Goal: Task Accomplishment & Management: Use online tool/utility

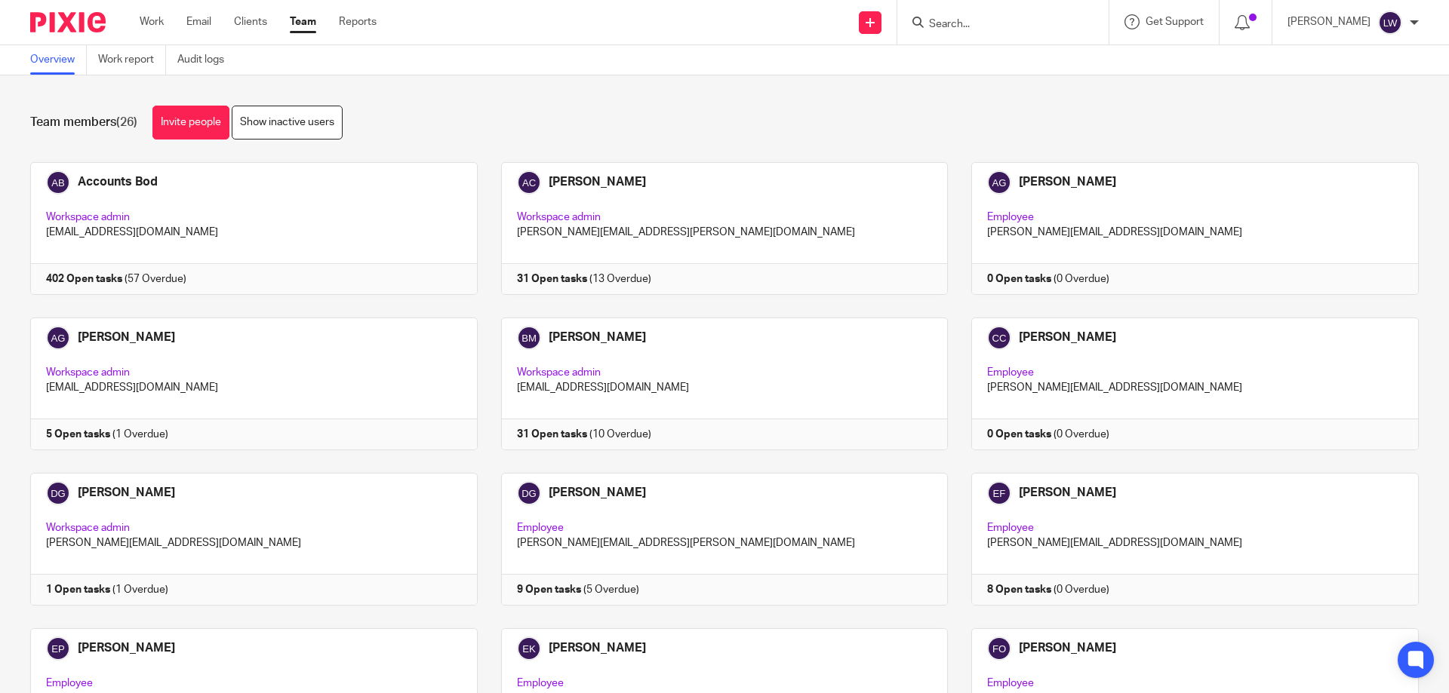
click at [940, 20] on input "Search" at bounding box center [995, 25] width 136 height 14
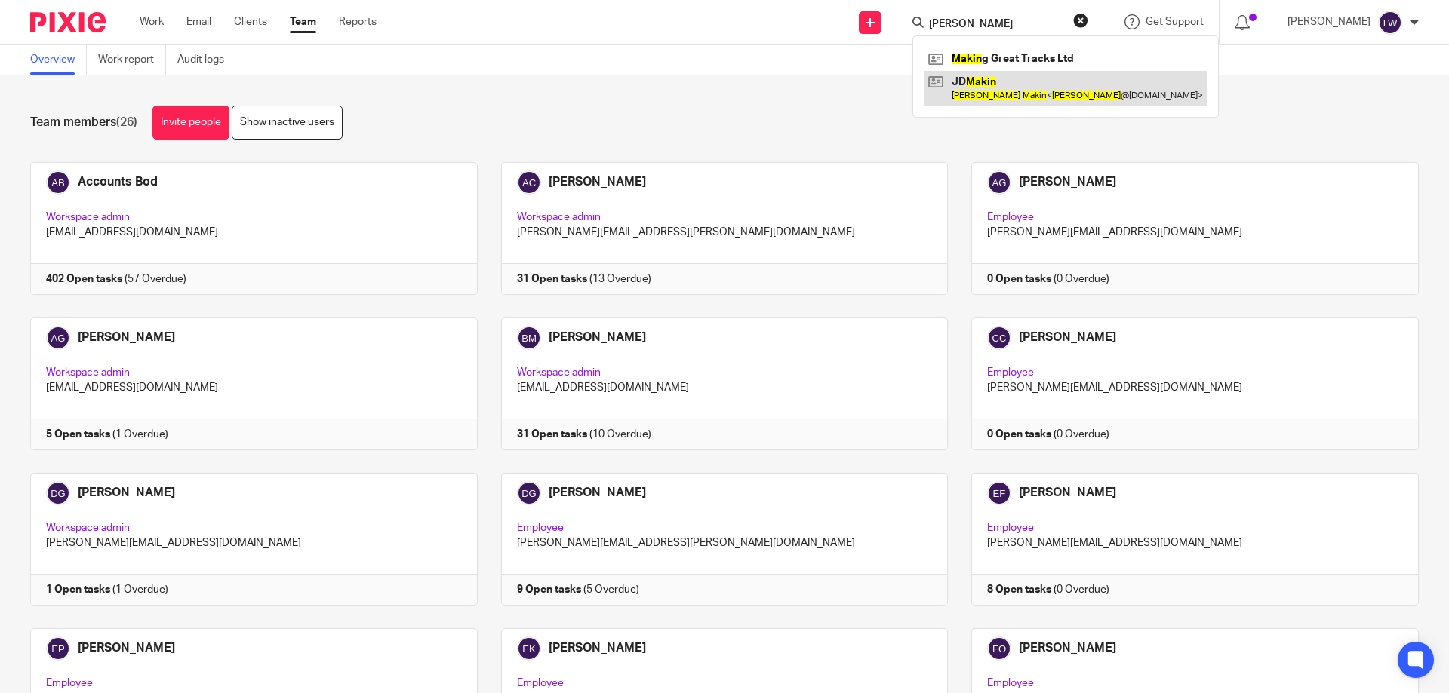
type input "Jonathan Makin"
click at [986, 88] on link at bounding box center [1065, 88] width 282 height 35
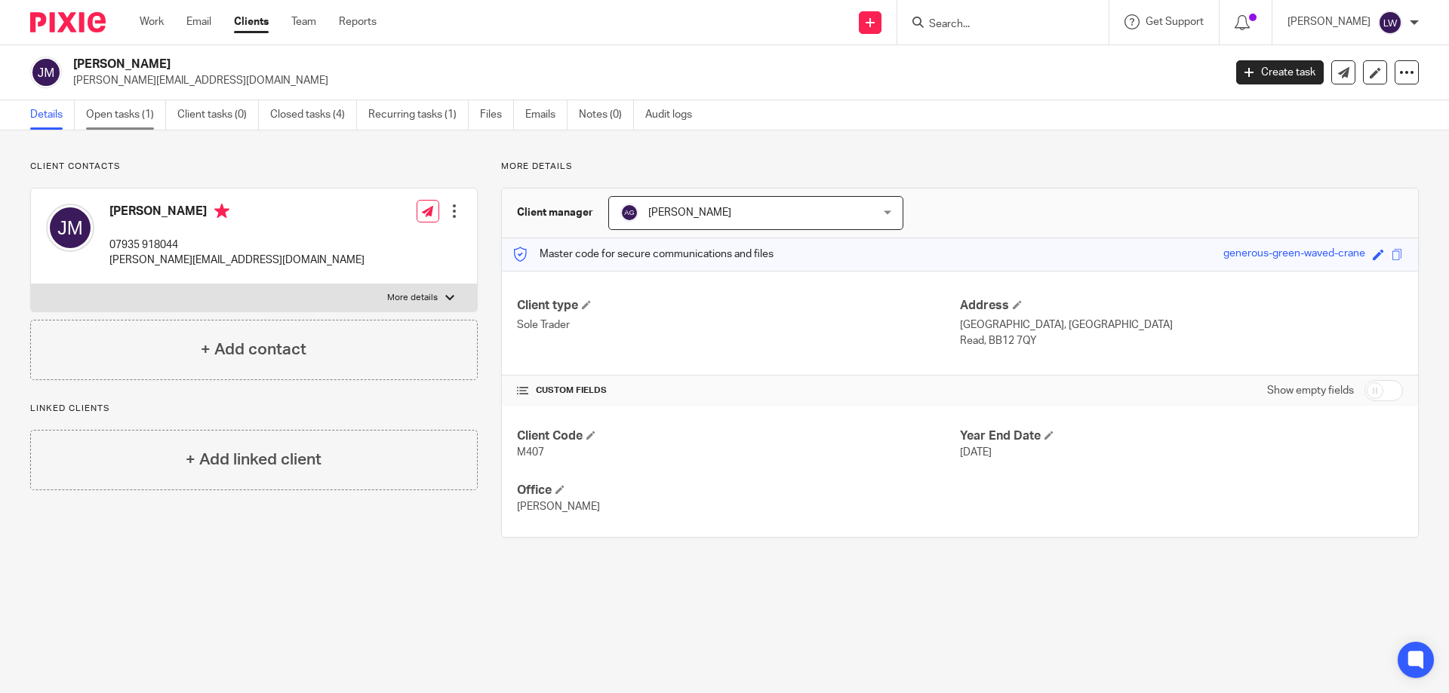
click at [109, 112] on link "Open tasks (1)" at bounding box center [126, 114] width 80 height 29
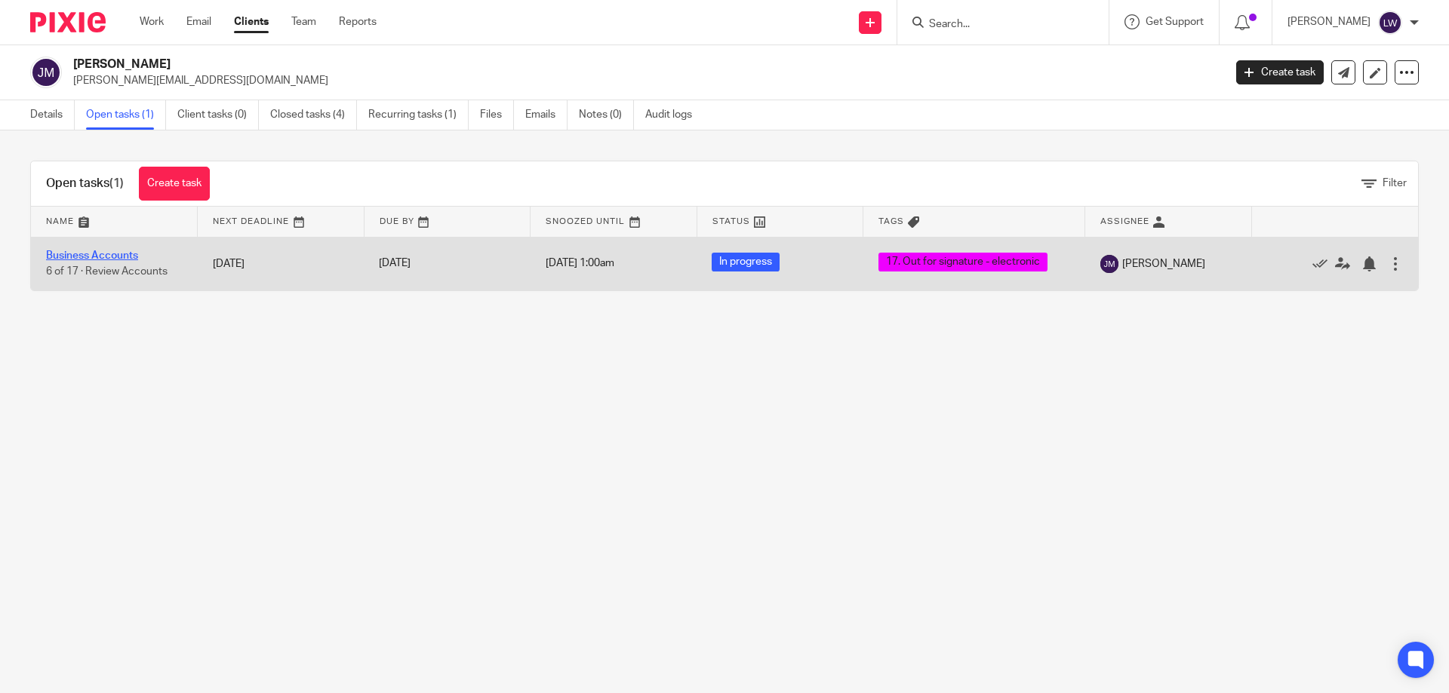
click at [91, 252] on link "Business Accounts" at bounding box center [92, 256] width 92 height 11
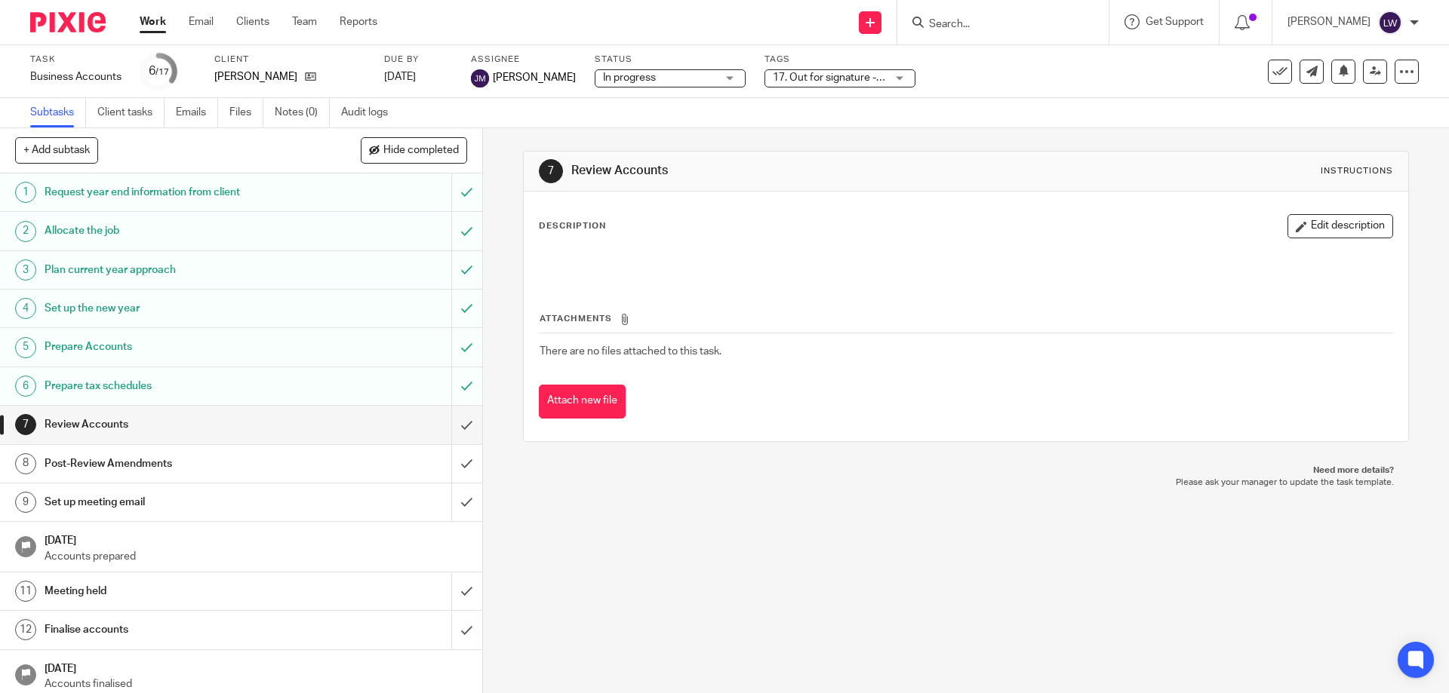
click at [890, 76] on div "17. Out for signature - electronic" at bounding box center [839, 78] width 151 height 18
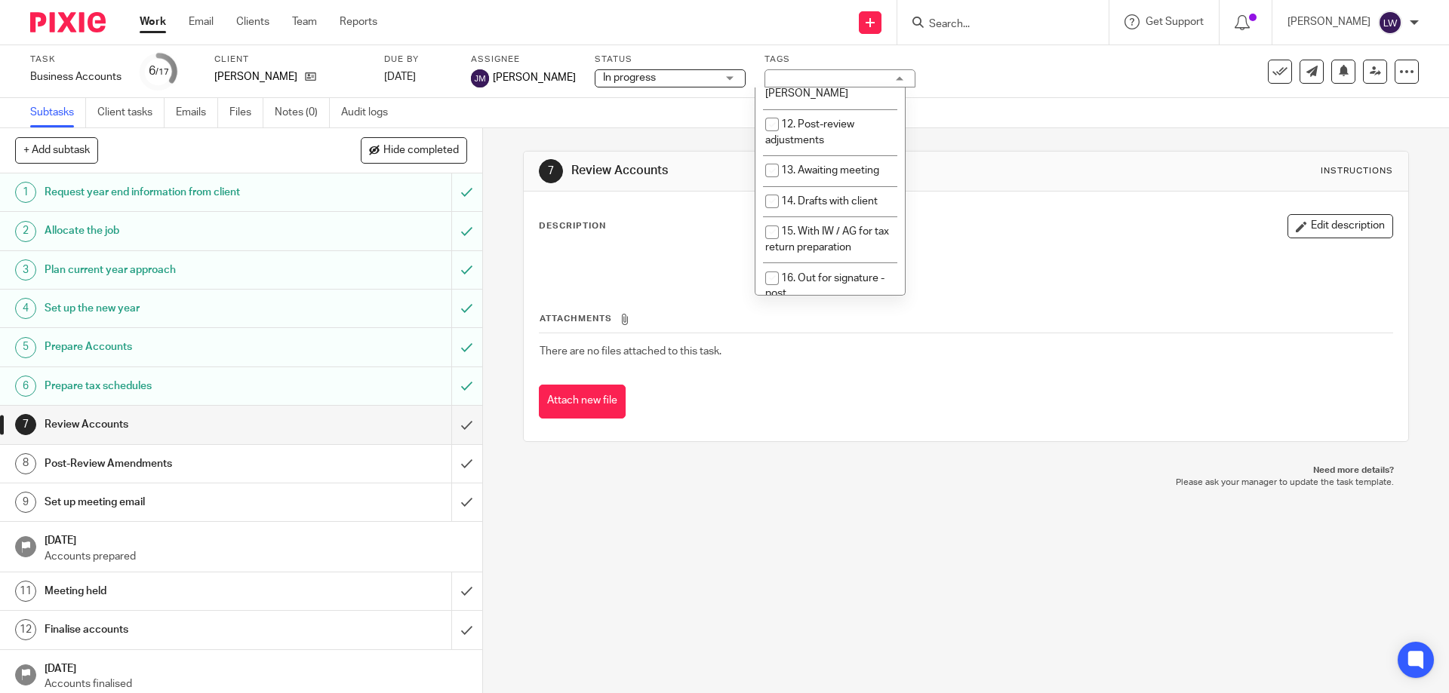
scroll to position [423, 0]
click at [770, 280] on input "checkbox" at bounding box center [772, 294] width 29 height 29
checkbox input "false"
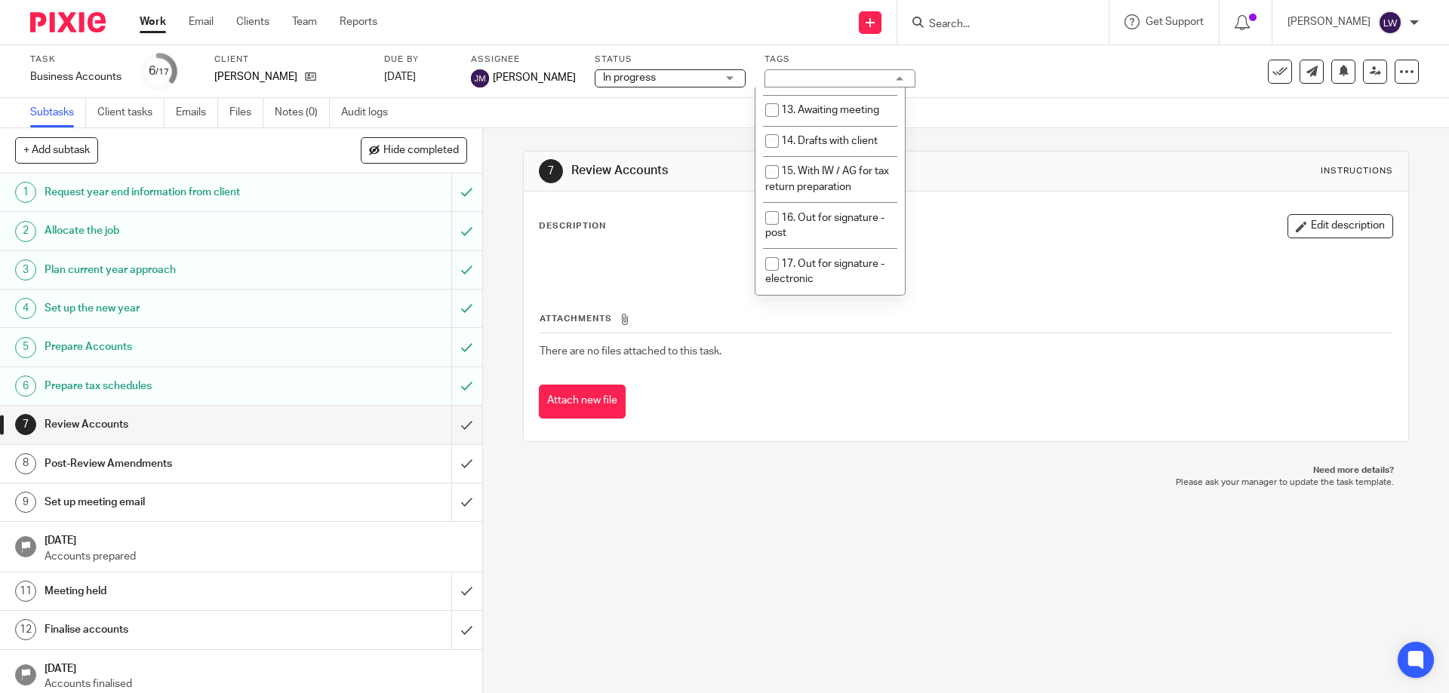
scroll to position [483, 0]
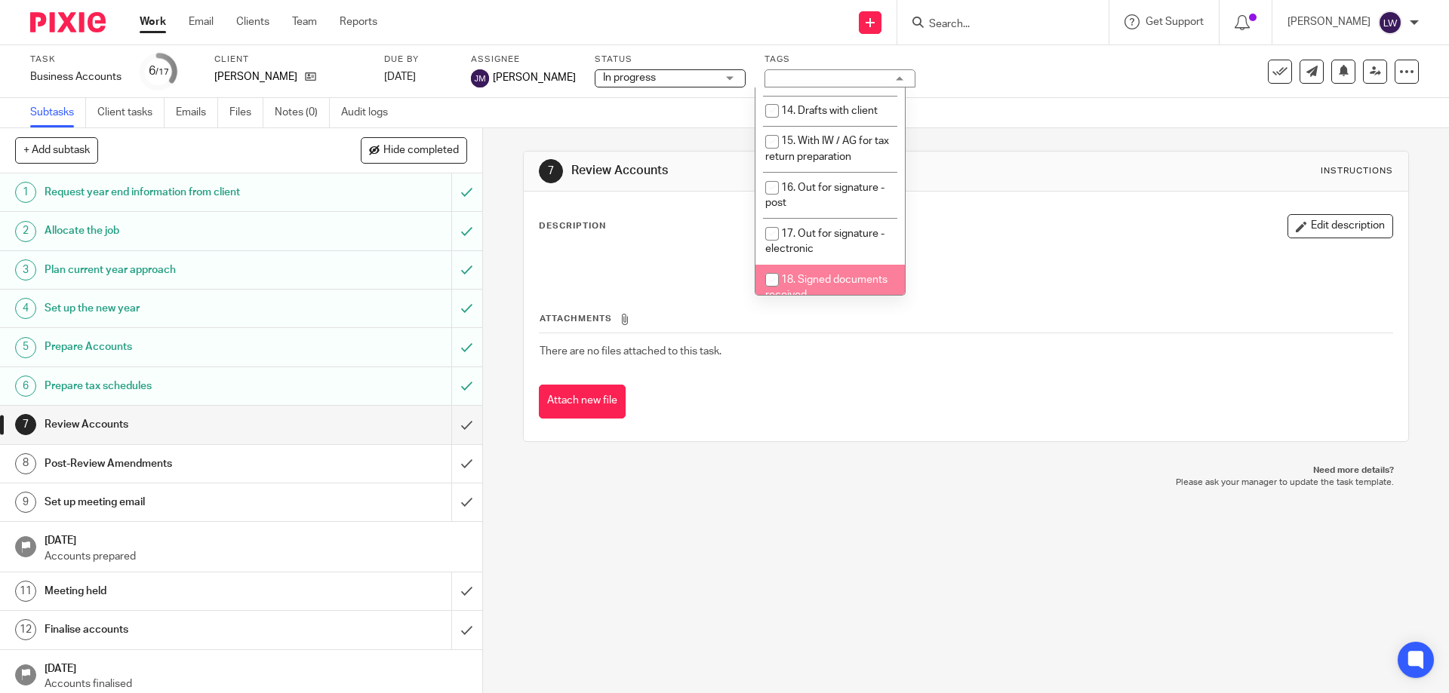
click at [770, 266] on input "checkbox" at bounding box center [772, 280] width 29 height 29
checkbox input "true"
click at [981, 275] on div at bounding box center [965, 264] width 867 height 34
